Goal: Task Accomplishment & Management: Complete application form

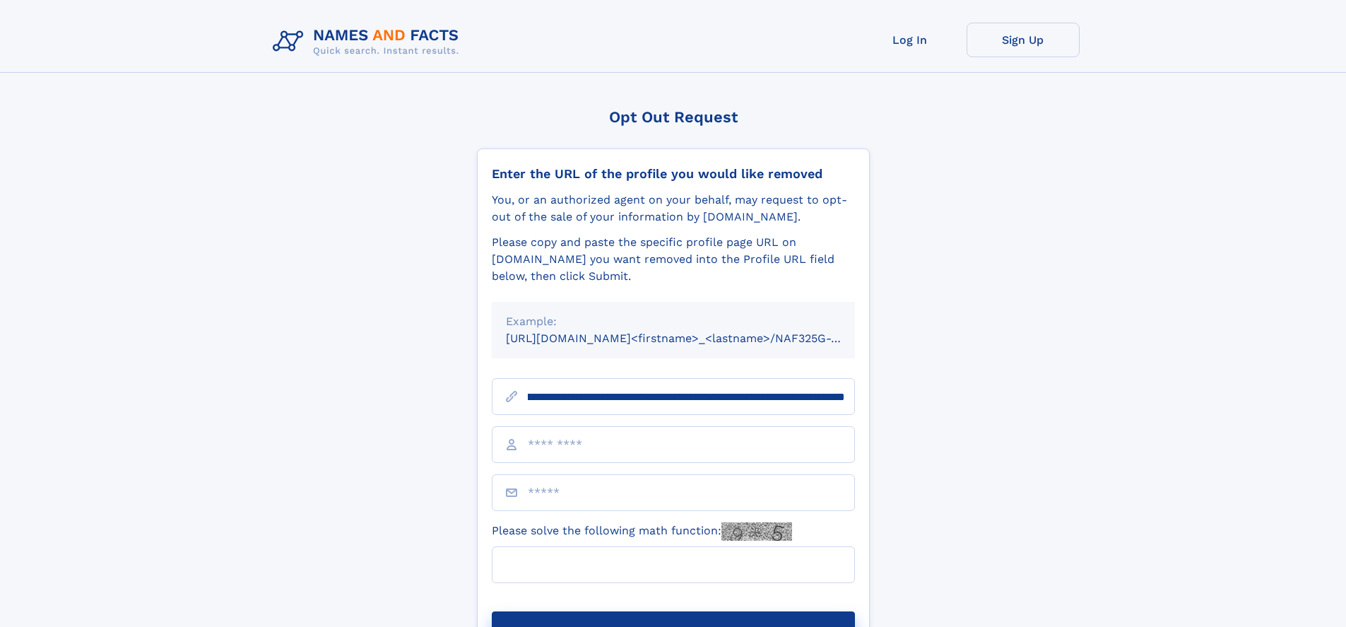
scroll to position [0, 158]
type input "**********"
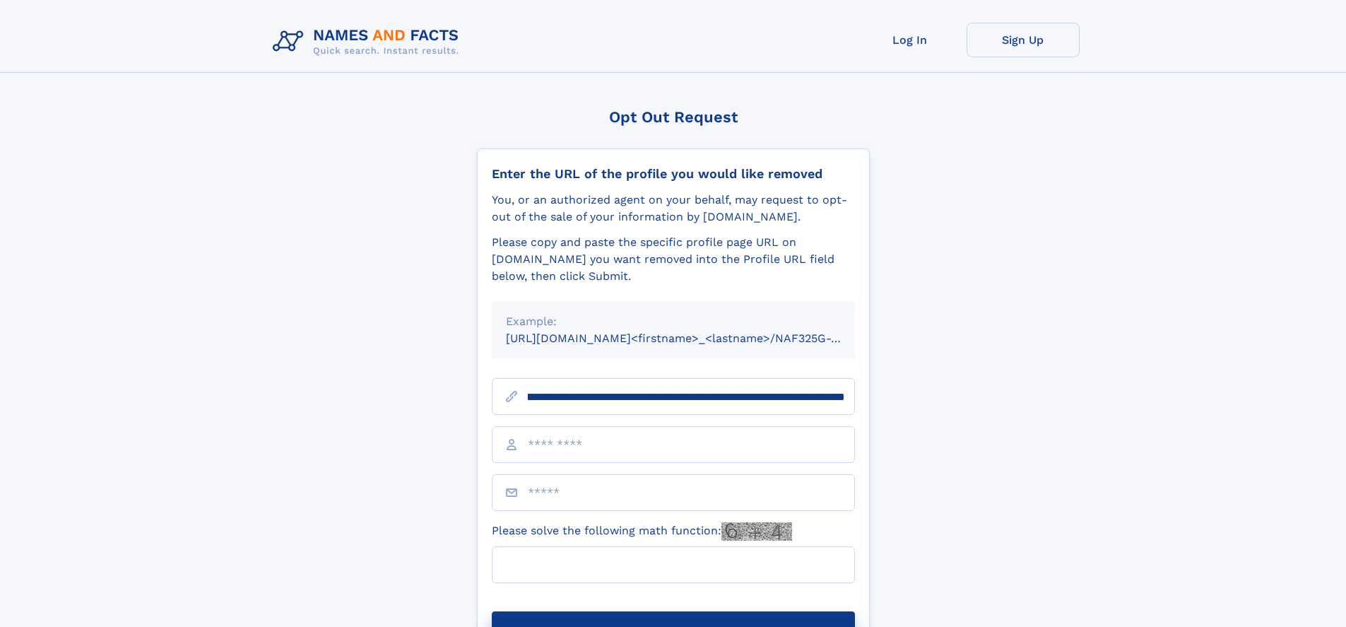
scroll to position [0, 158]
type input "**********"
